Goal: Task Accomplishment & Management: Manage account settings

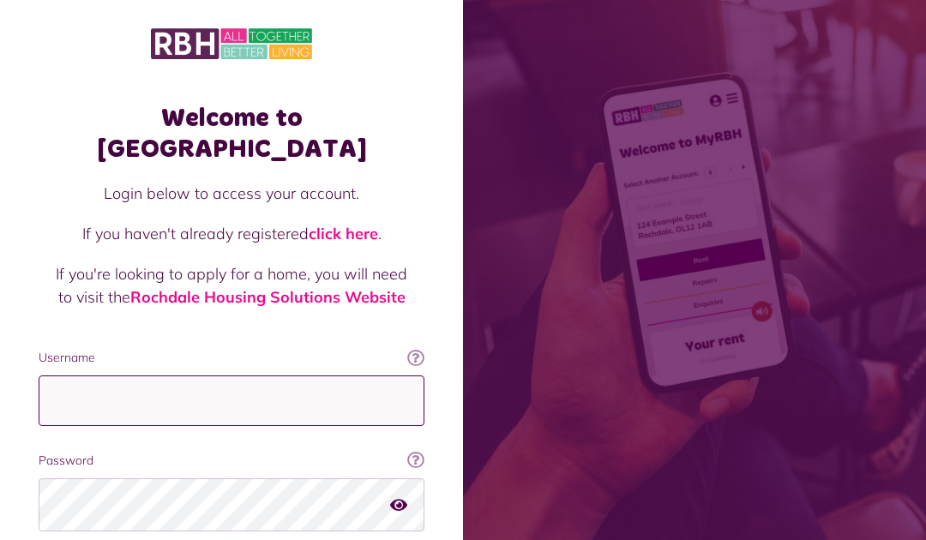
click at [340, 376] on input "Username" at bounding box center [232, 401] width 386 height 51
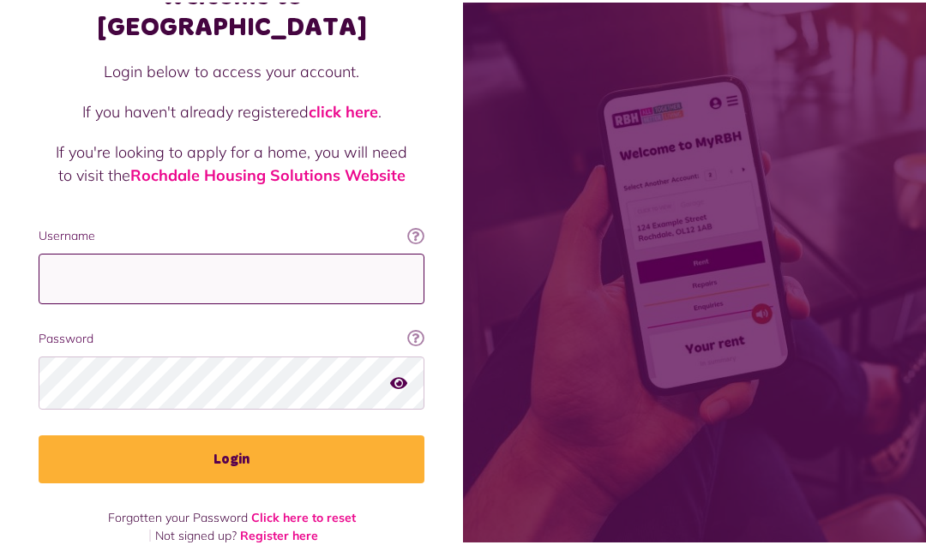
scroll to position [124, 0]
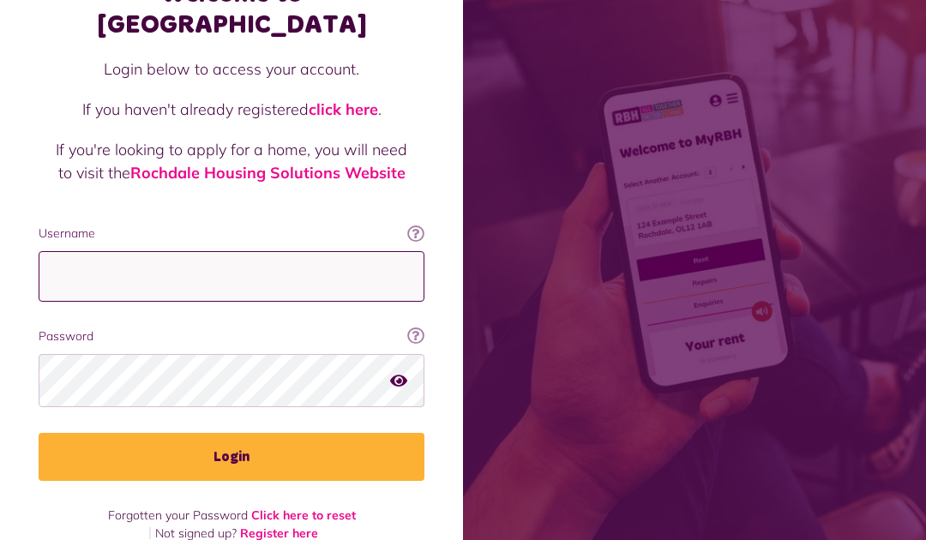
type input "**********"
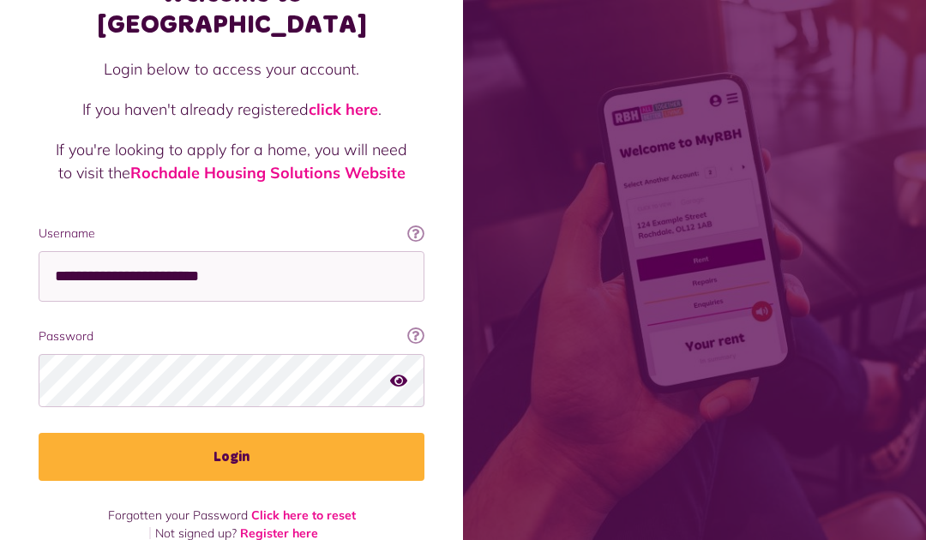
click at [303, 436] on button "Login" at bounding box center [232, 457] width 386 height 48
click at [288, 433] on button "Login" at bounding box center [232, 457] width 386 height 48
click at [286, 438] on button "Login" at bounding box center [232, 457] width 386 height 48
click at [275, 433] on button "Login" at bounding box center [232, 457] width 386 height 48
click at [278, 433] on button "Login" at bounding box center [232, 457] width 386 height 48
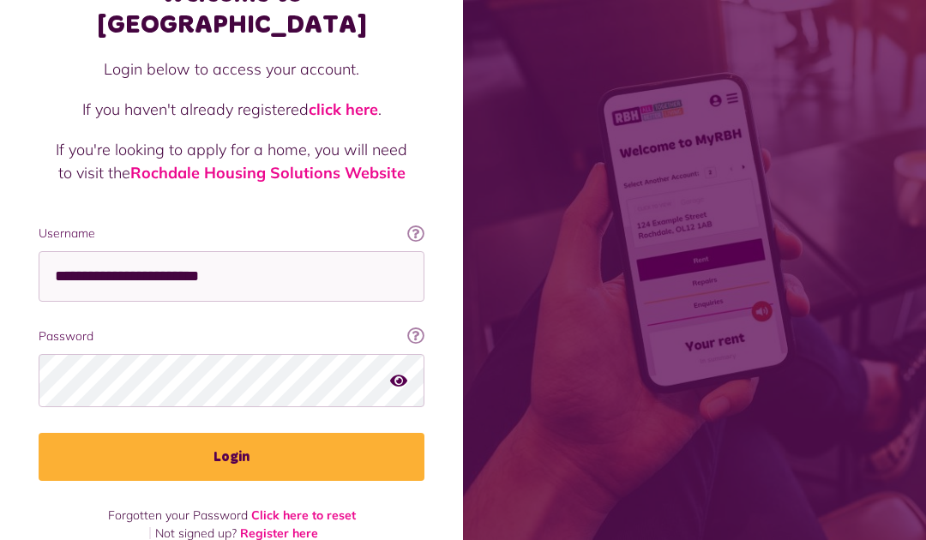
click at [260, 436] on button "Login" at bounding box center [232, 457] width 386 height 48
click at [244, 433] on button "Login" at bounding box center [232, 457] width 386 height 48
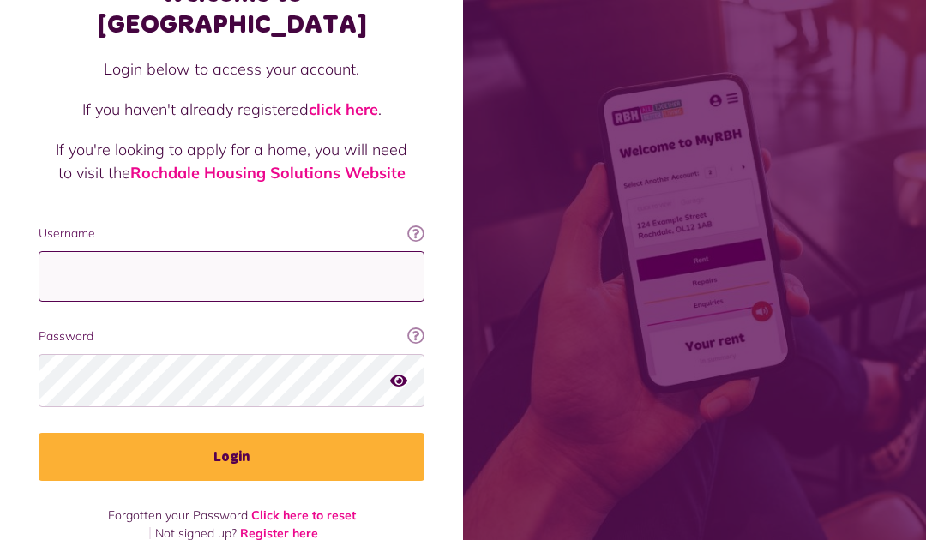
click at [298, 251] on input "Username" at bounding box center [232, 276] width 386 height 51
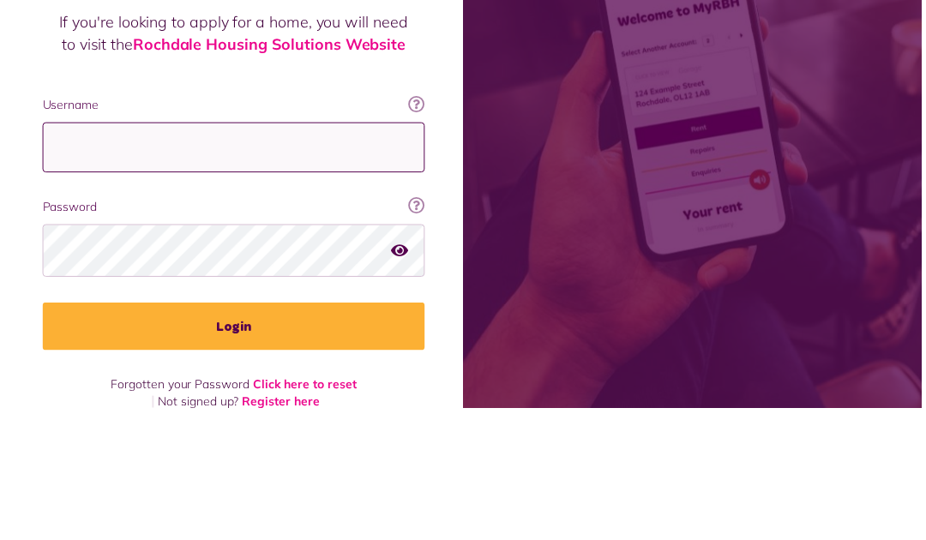
scroll to position [124, 0]
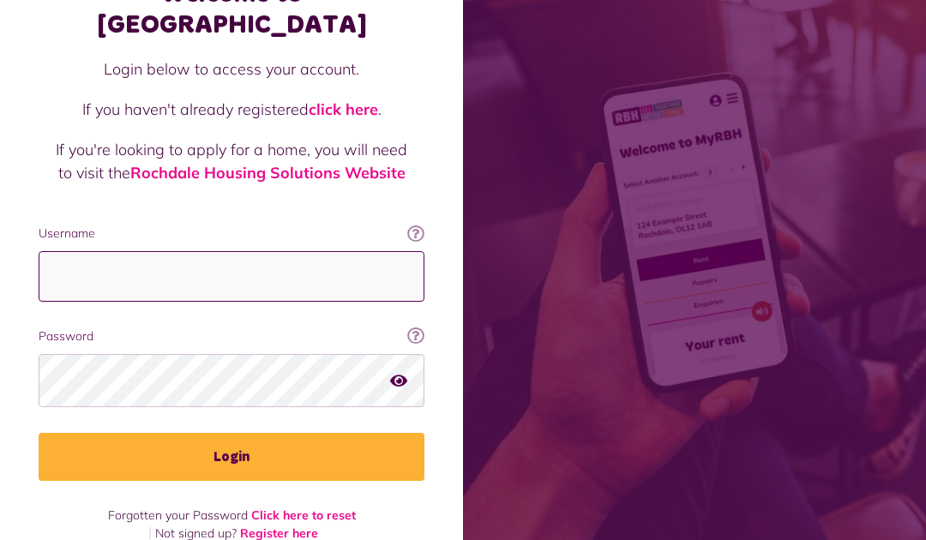
type input "**********"
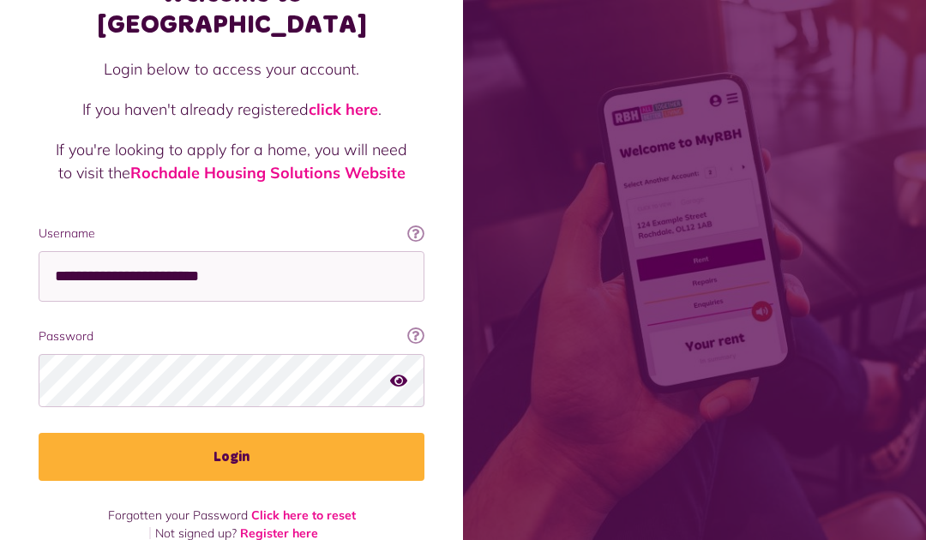
click at [285, 435] on button "Login" at bounding box center [232, 457] width 386 height 48
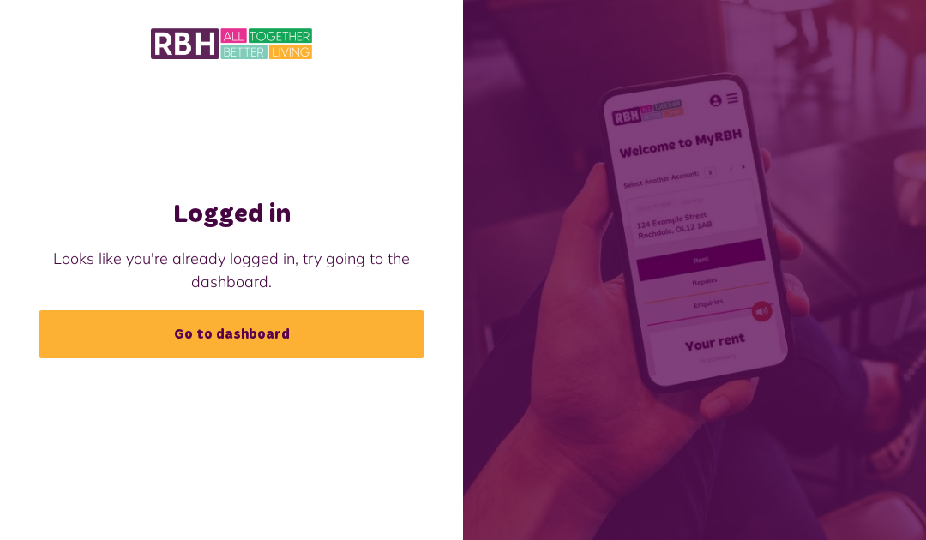
click at [302, 333] on link "Go to dashboard" at bounding box center [232, 334] width 386 height 48
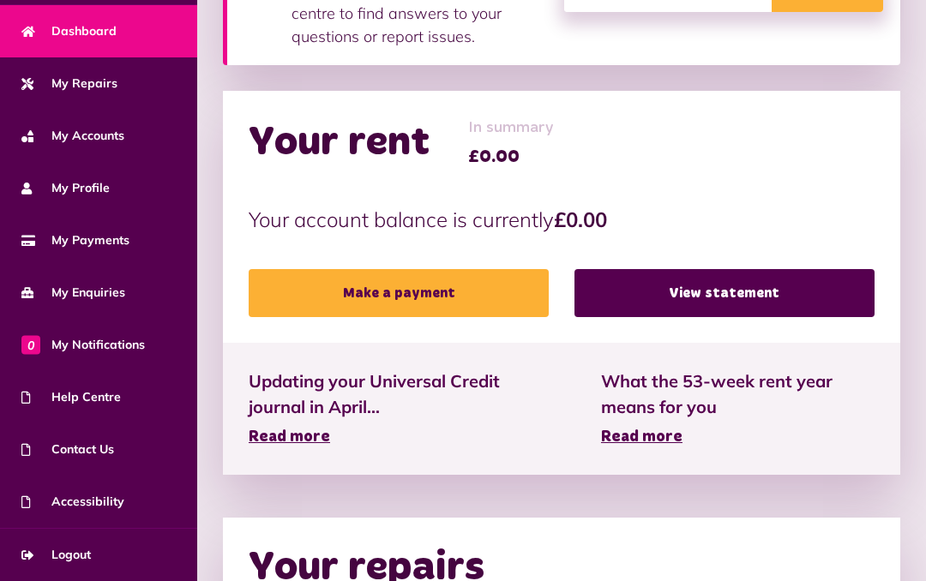
scroll to position [114, 0]
click at [75, 539] on span "Logout" at bounding box center [55, 555] width 69 height 18
